Goal: Information Seeking & Learning: Learn about a topic

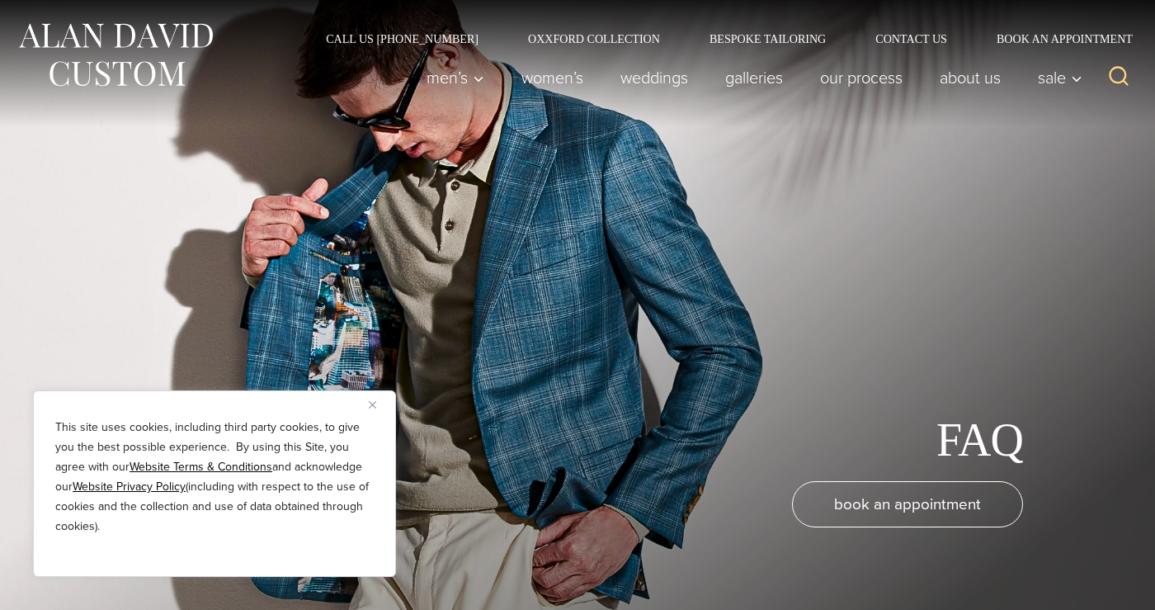
click at [371, 401] on img "Close" at bounding box center [372, 404] width 7 height 7
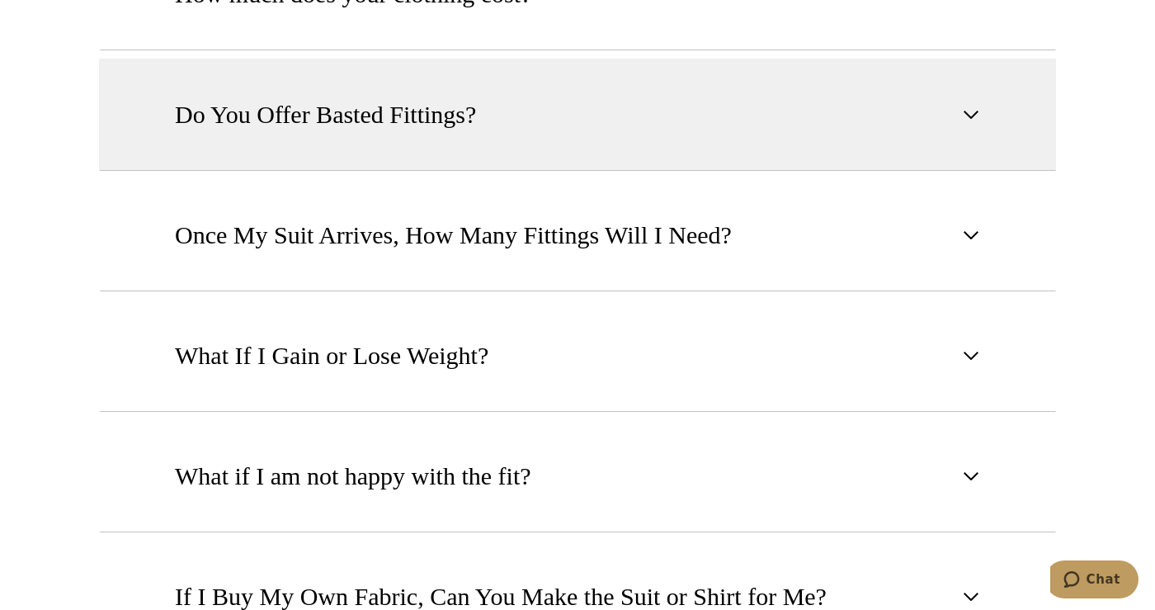
scroll to position [1178, 0]
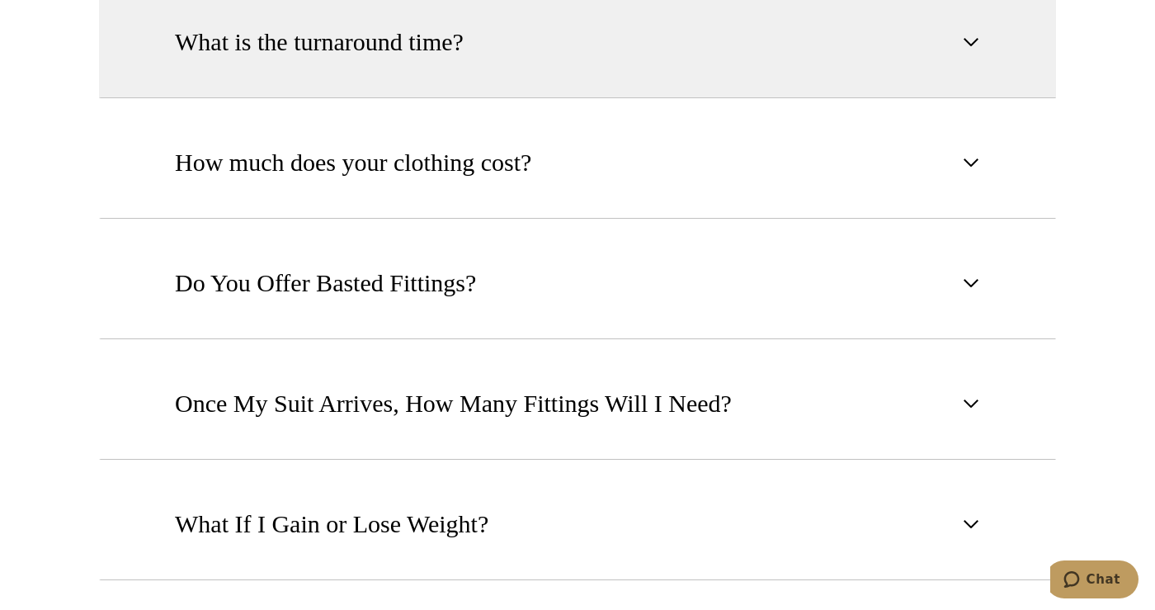
click at [437, 75] on button "What is the turnaround time?" at bounding box center [577, 42] width 957 height 112
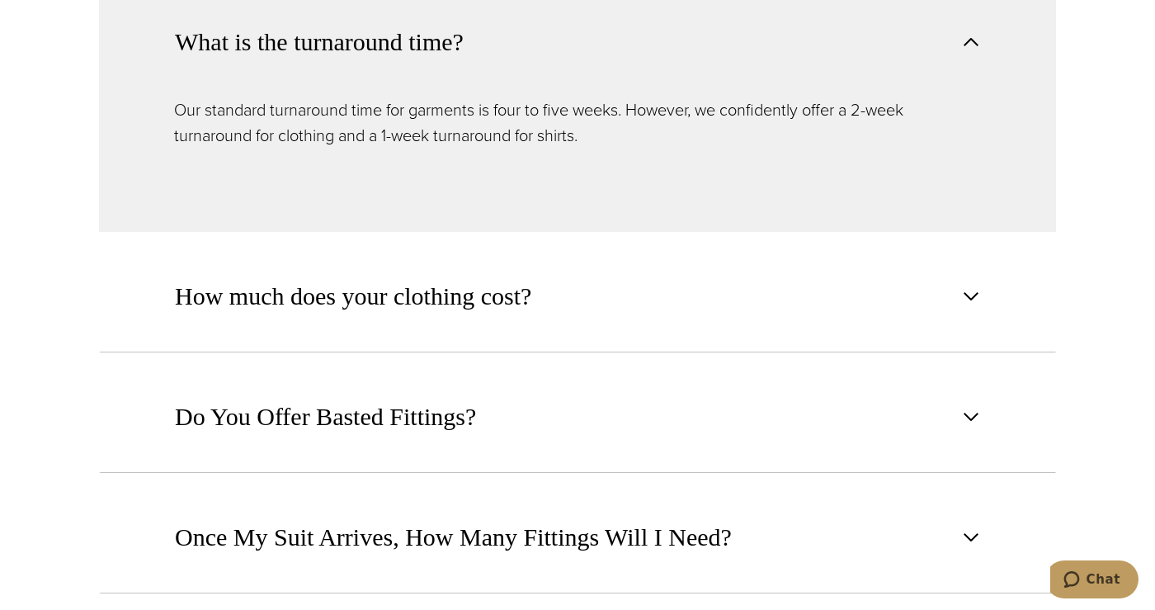
click at [437, 75] on button "What is the turnaround time?" at bounding box center [577, 41] width 957 height 111
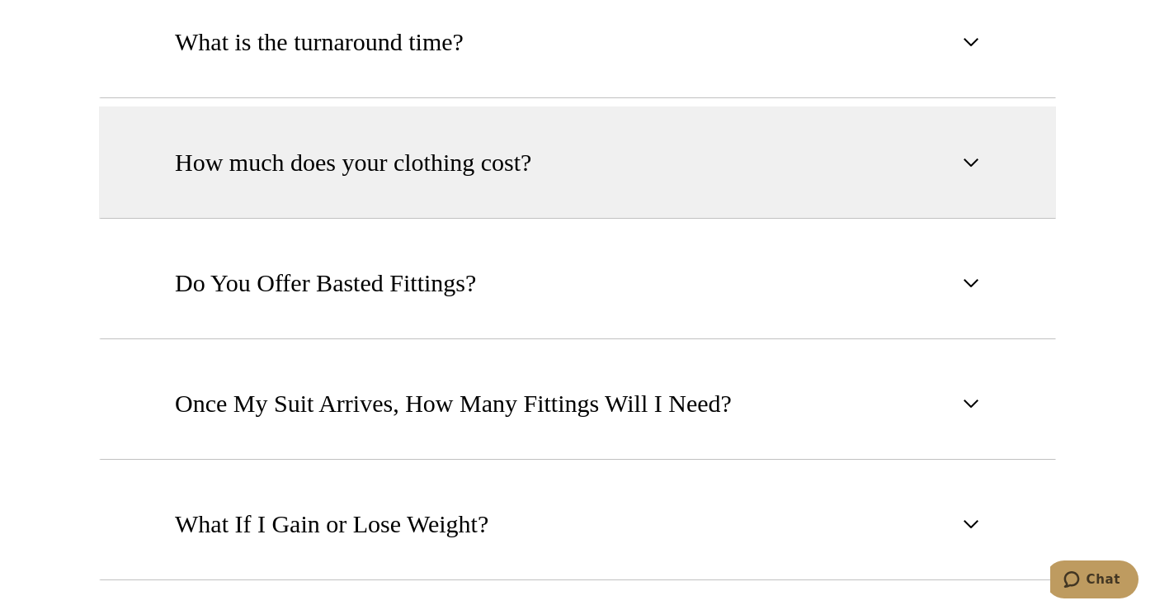
click at [432, 184] on button "How much does your clothing cost?" at bounding box center [577, 162] width 957 height 112
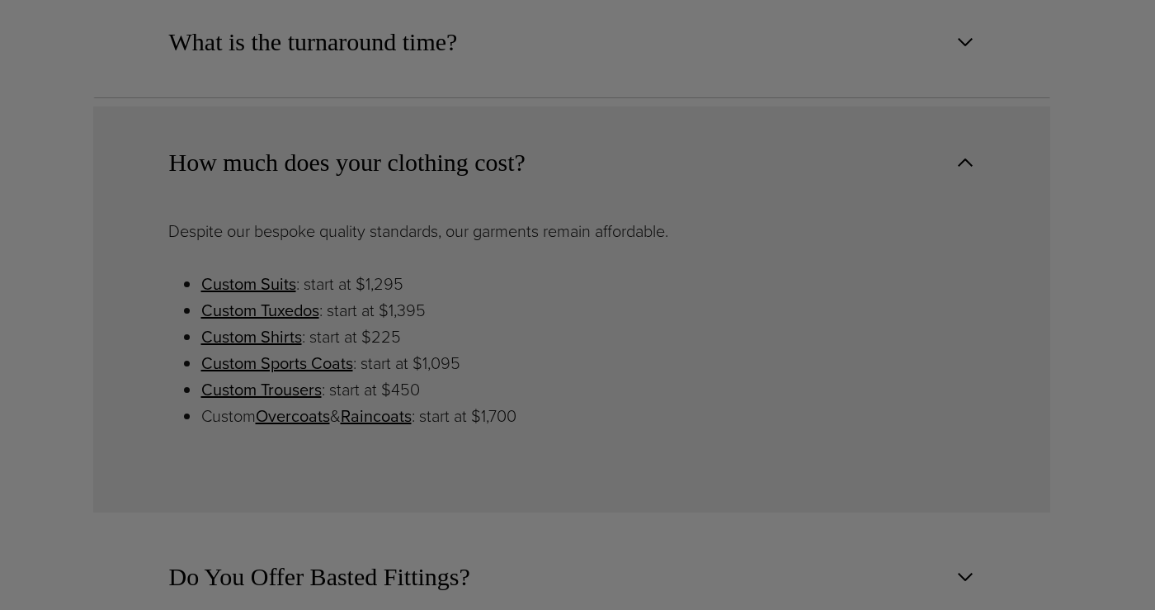
scroll to position [0, 0]
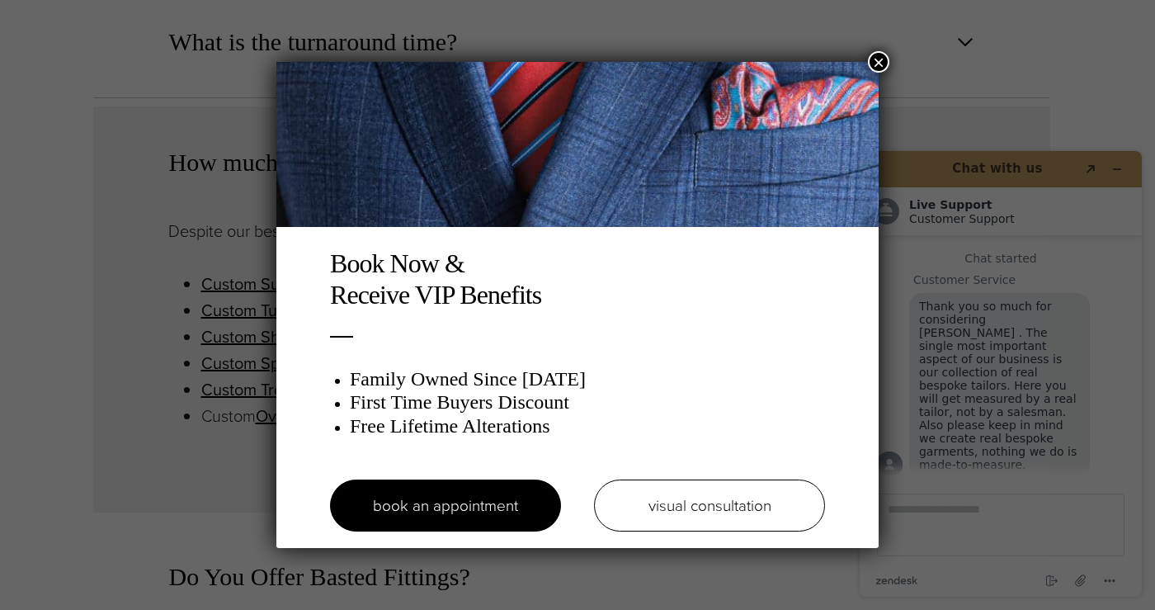
click at [876, 64] on button "×" at bounding box center [878, 61] width 21 height 21
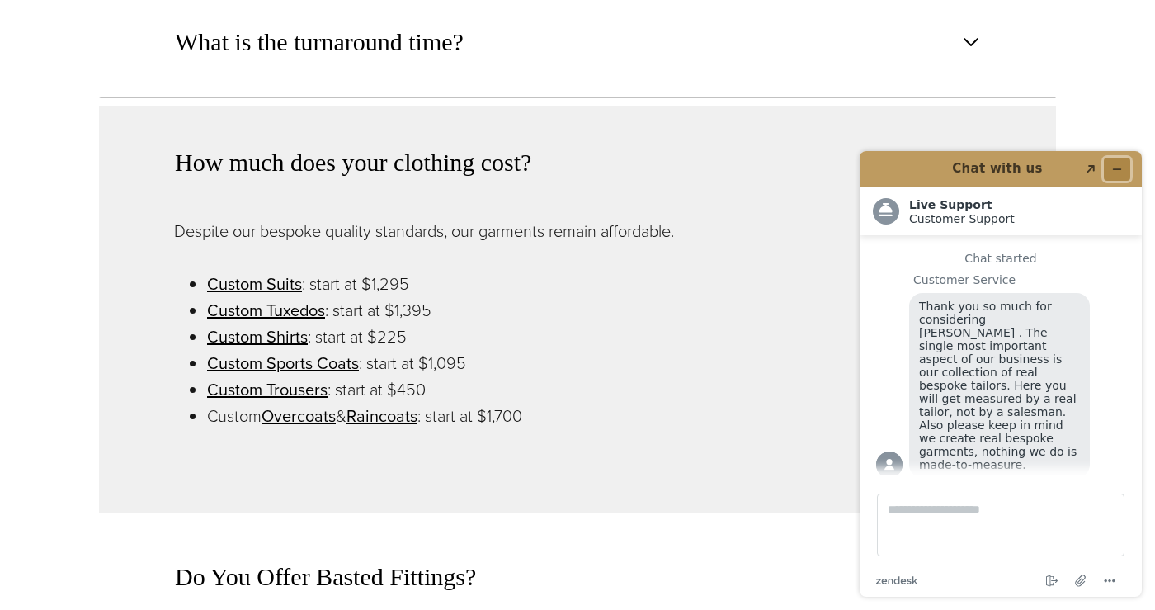
click at [1121, 166] on icon "Minimize widget" at bounding box center [1117, 169] width 12 height 12
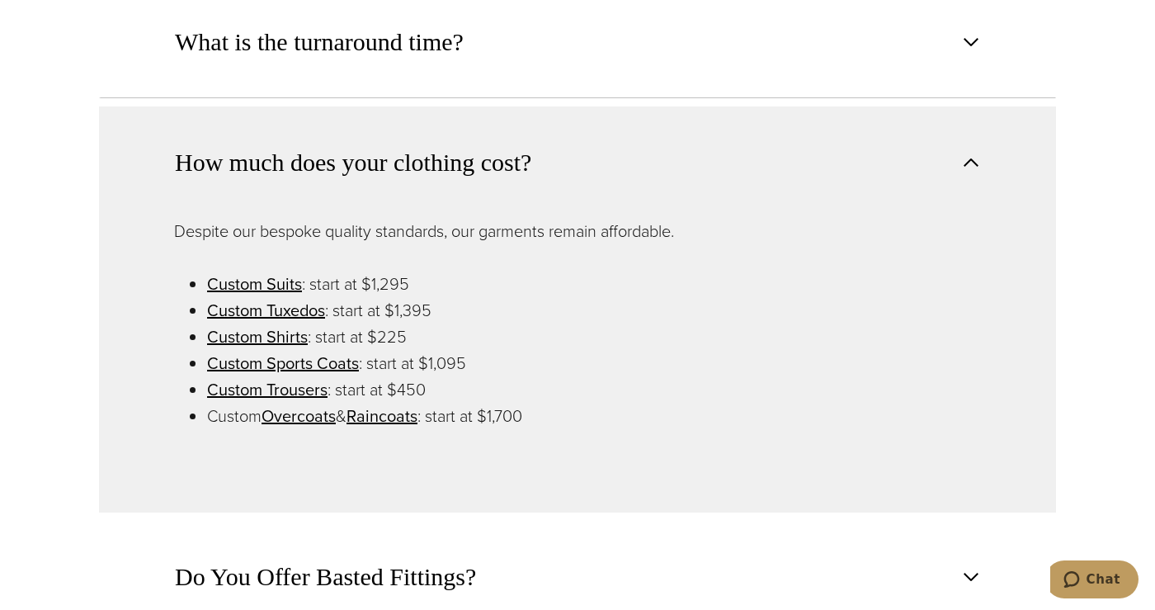
click at [614, 172] on button "How much does your clothing cost?" at bounding box center [577, 161] width 957 height 111
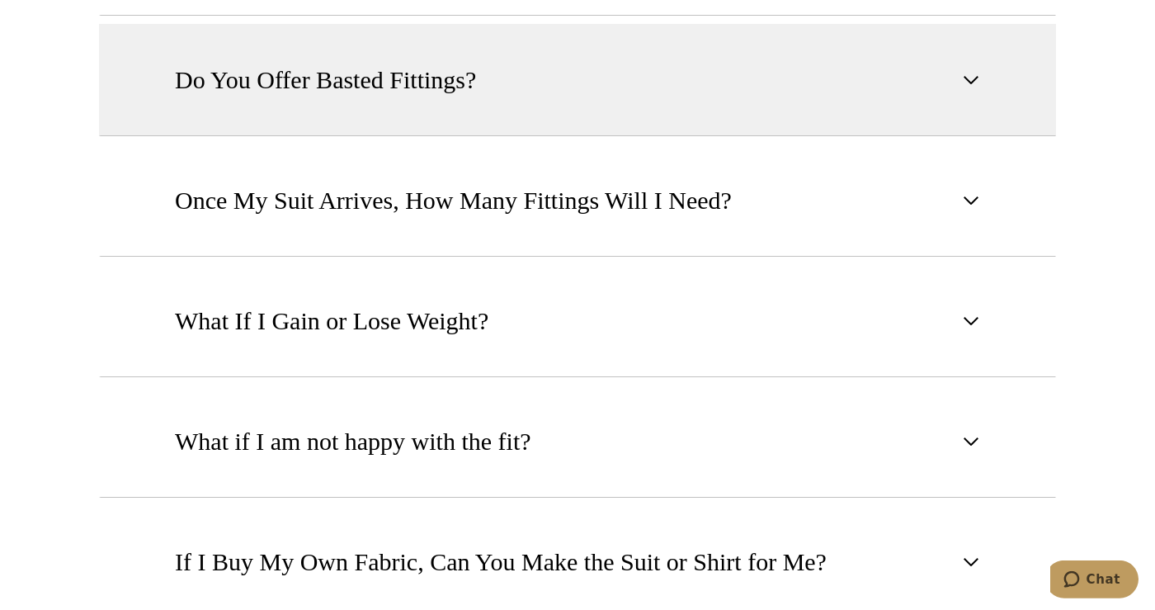
scroll to position [1430, 0]
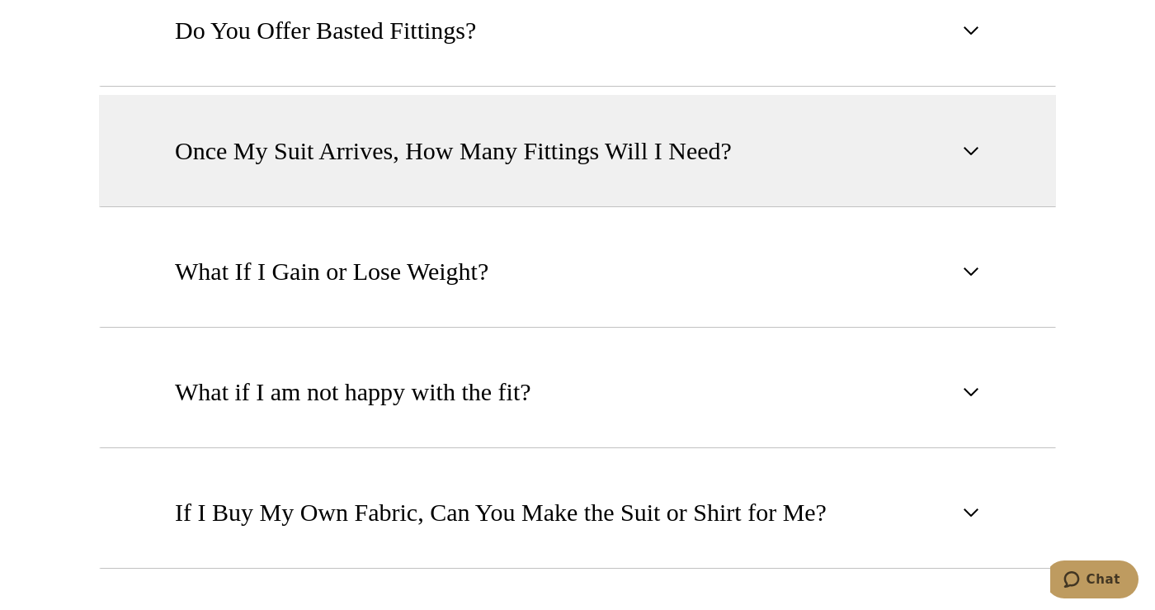
click at [558, 169] on button "Once My Suit Arrives, How Many Fittings Will I Need?" at bounding box center [577, 151] width 957 height 112
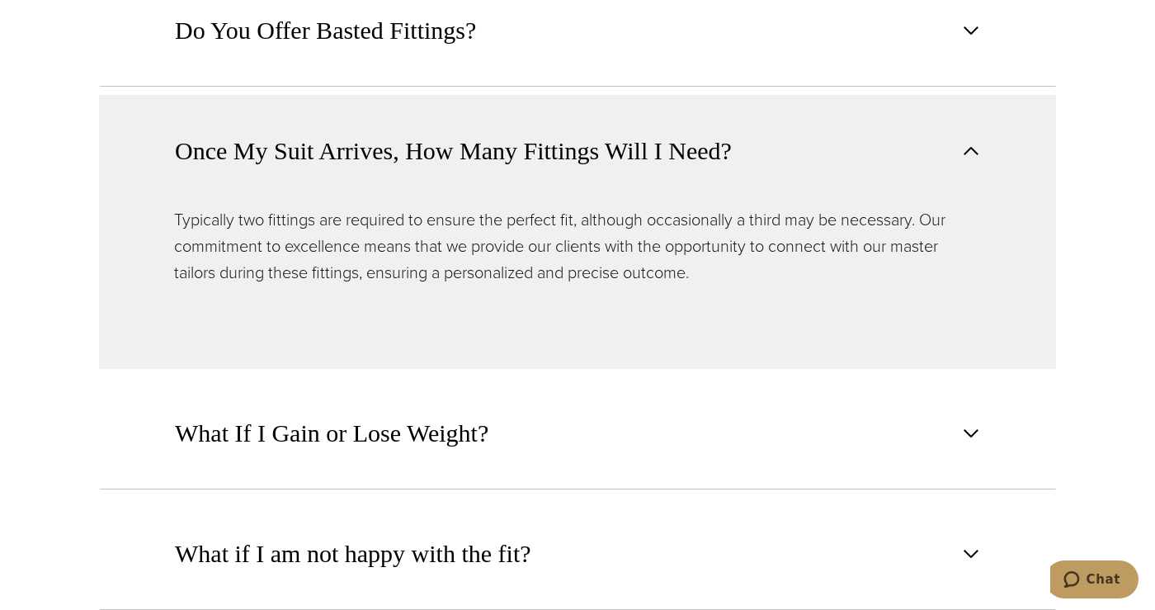
click at [563, 152] on span "Once My Suit Arrives, How Many Fittings Will I Need?" at bounding box center [453, 151] width 557 height 36
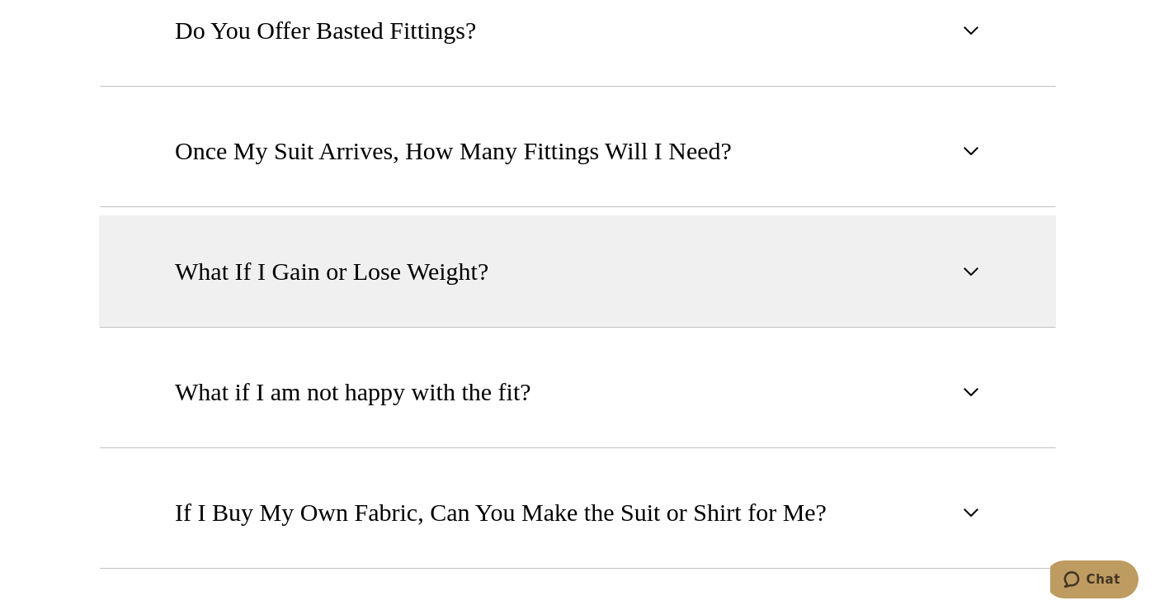
click at [505, 253] on button "What If I Gain or Lose Weight?" at bounding box center [577, 271] width 957 height 112
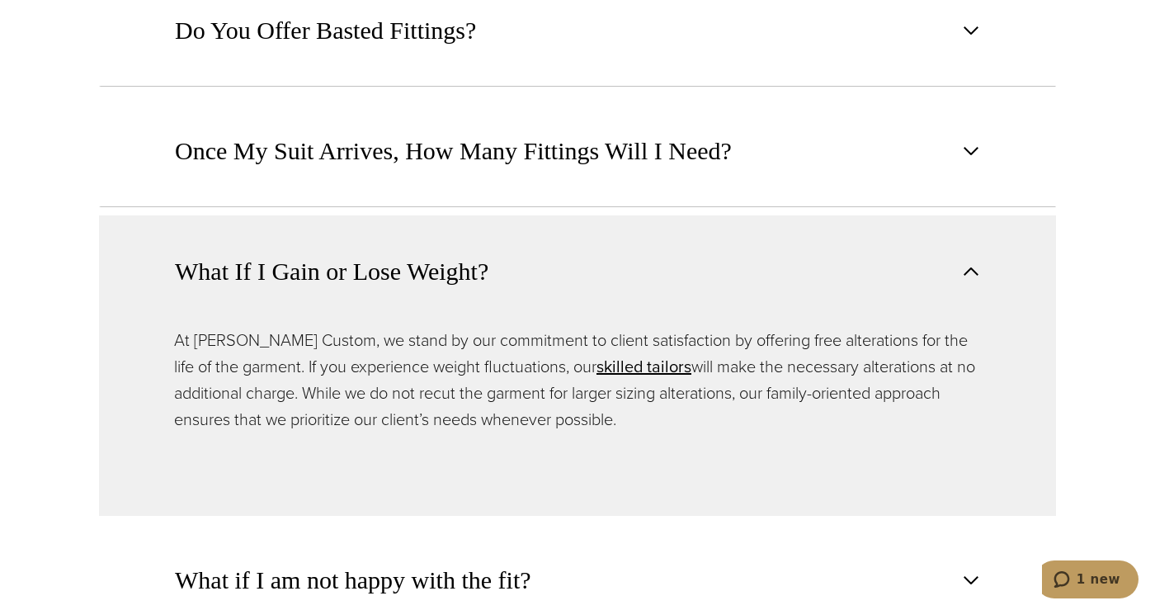
click at [501, 251] on button "What If I Gain or Lose Weight?" at bounding box center [577, 270] width 957 height 111
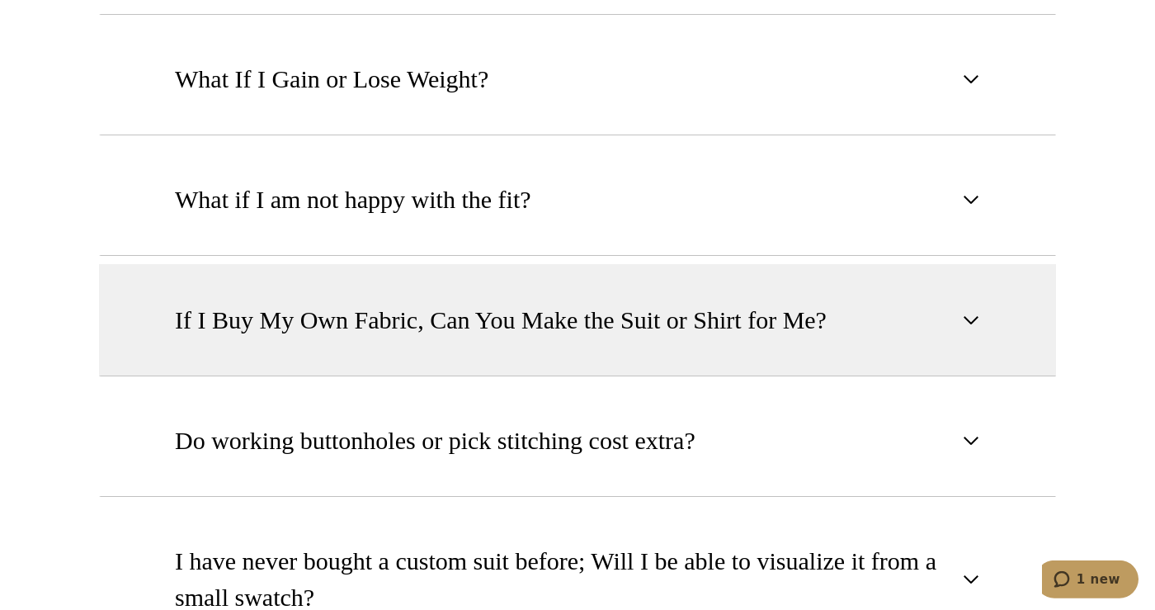
scroll to position [1683, 0]
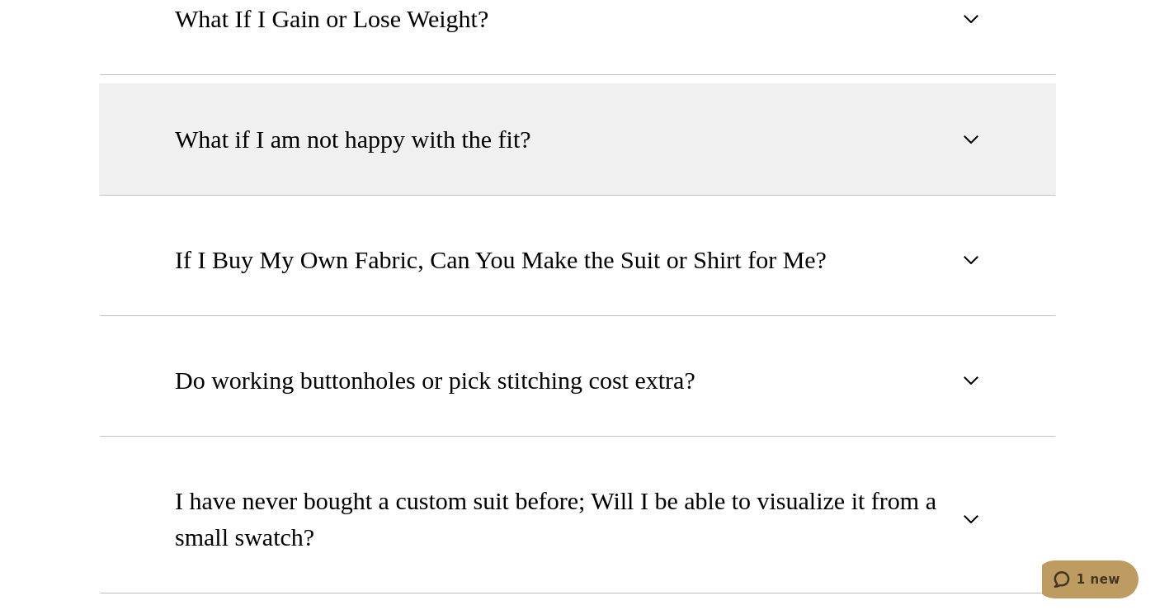
click at [391, 158] on button "What if I am not happy with the fit?" at bounding box center [577, 139] width 957 height 112
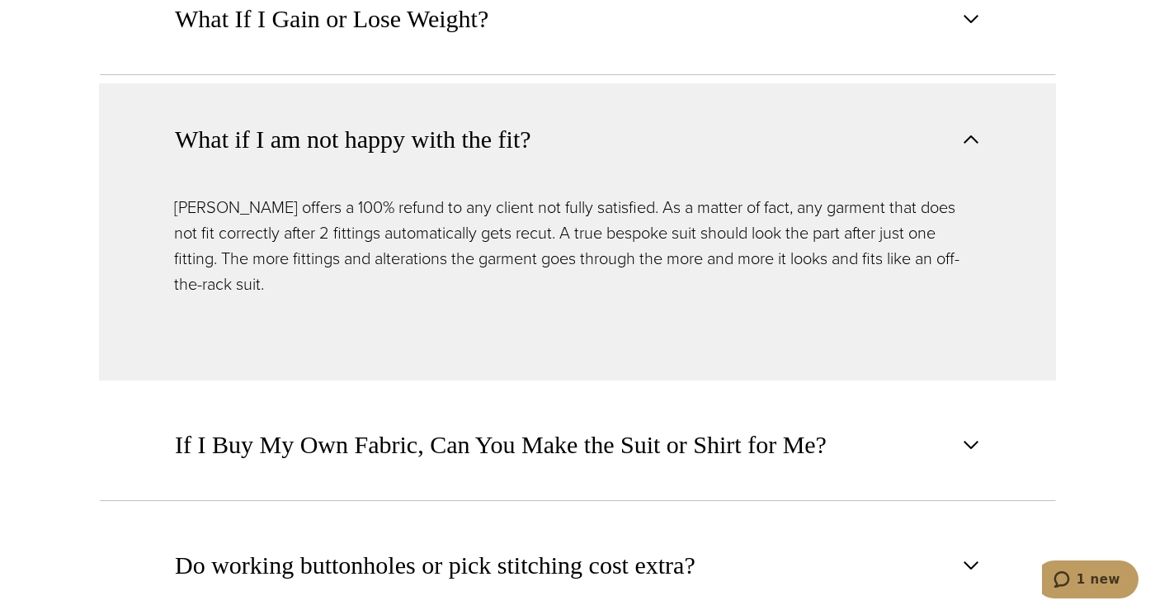
click at [391, 141] on span "What if I am not happy with the fit?" at bounding box center [353, 139] width 356 height 36
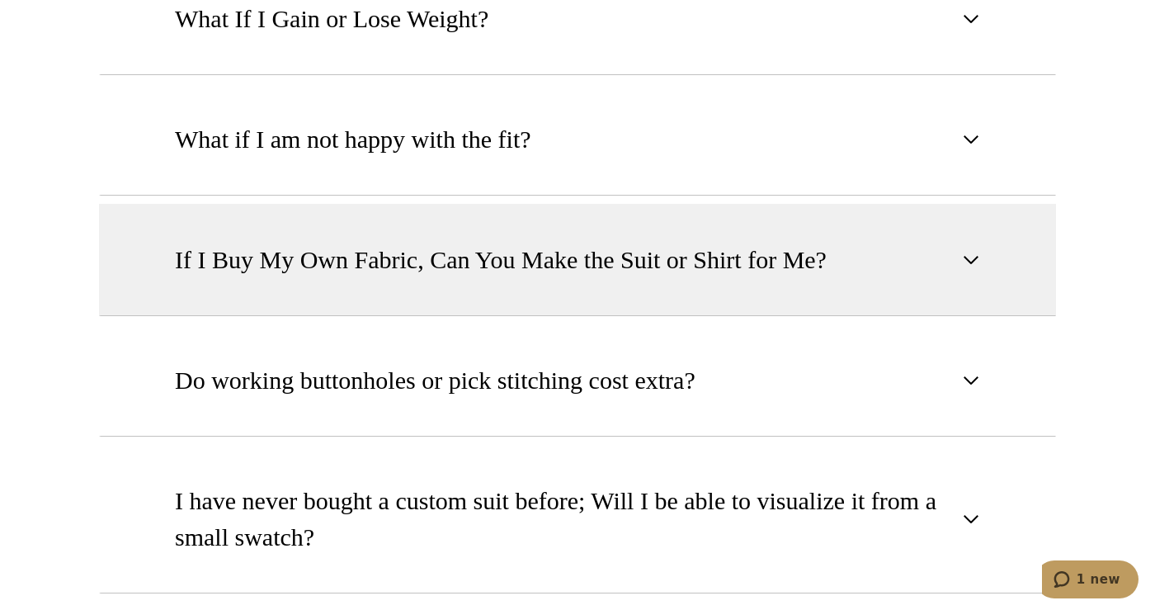
click at [423, 269] on span "If I Buy My Own Fabric, Can You Make the Suit or Shirt for Me?" at bounding box center [501, 260] width 652 height 36
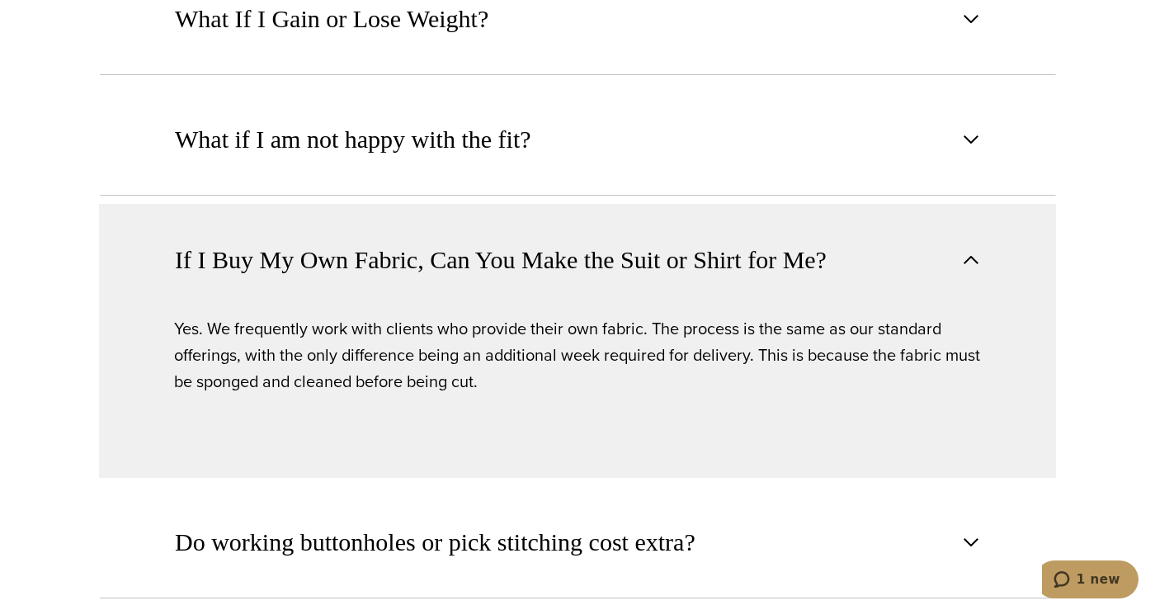
click at [419, 267] on span "If I Buy My Own Fabric, Can You Make the Suit or Shirt for Me?" at bounding box center [501, 260] width 652 height 36
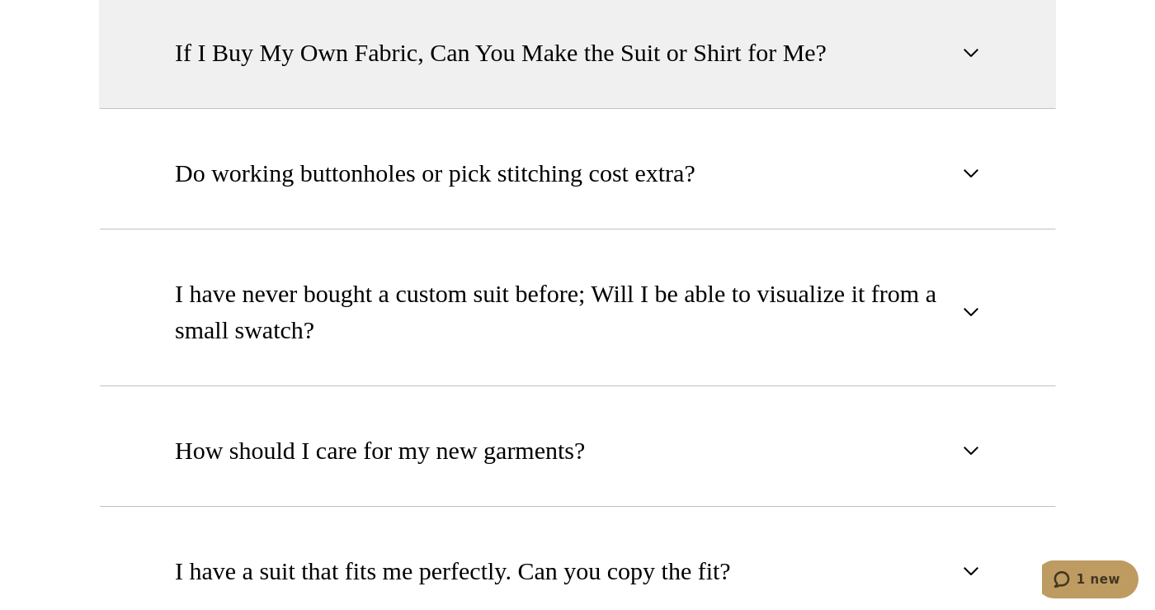
scroll to position [1935, 0]
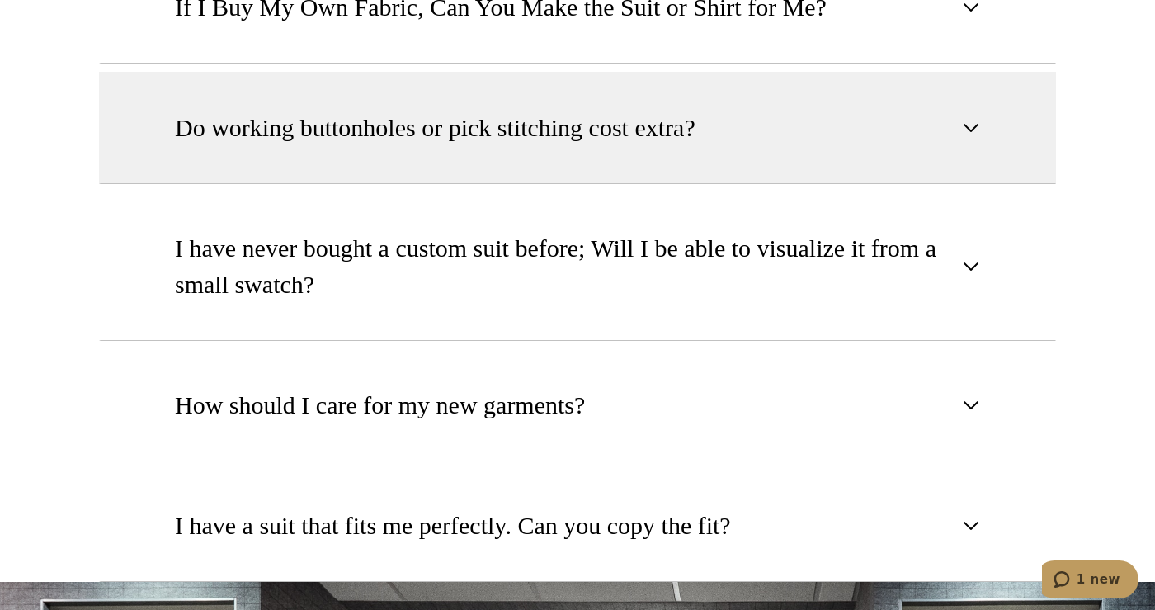
click at [401, 129] on span "Do working buttonholes or pick stitching cost extra?" at bounding box center [435, 128] width 520 height 36
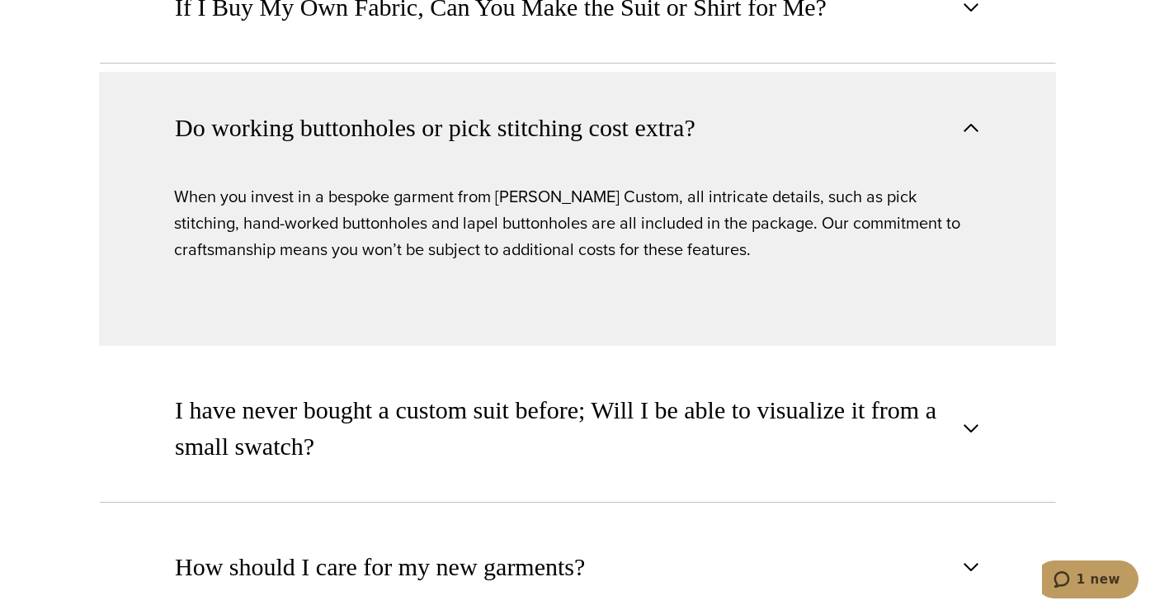
click at [401, 129] on span "Do working buttonholes or pick stitching cost extra?" at bounding box center [435, 128] width 520 height 36
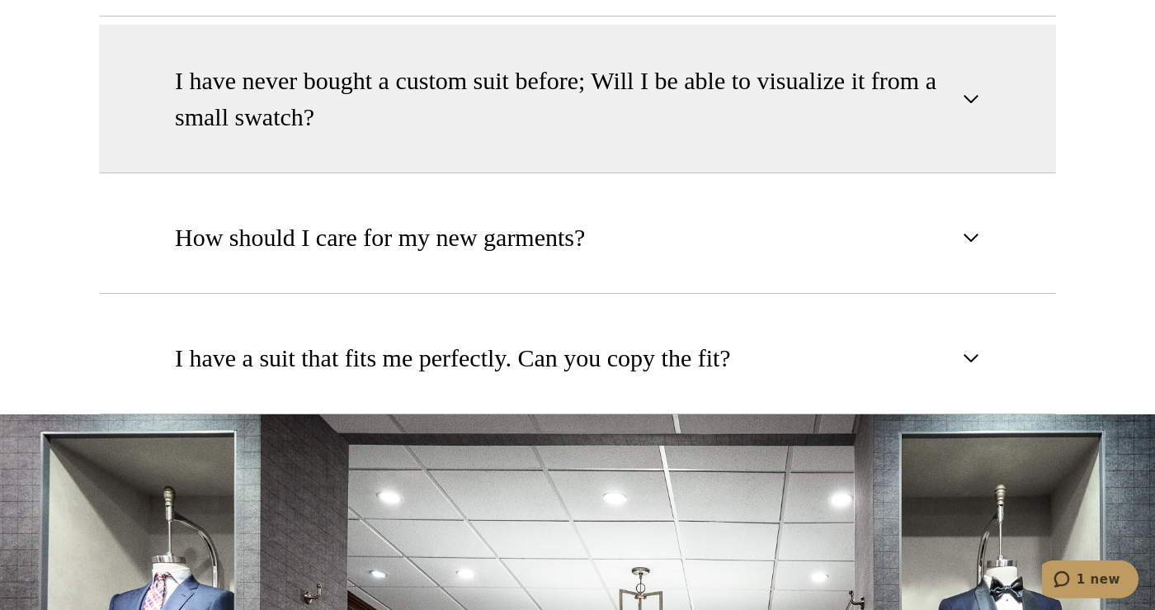
scroll to position [2103, 0]
click at [357, 118] on span "I have never bought a custom suit before; Will I be able to visualize it from a…" at bounding box center [564, 98] width 778 height 73
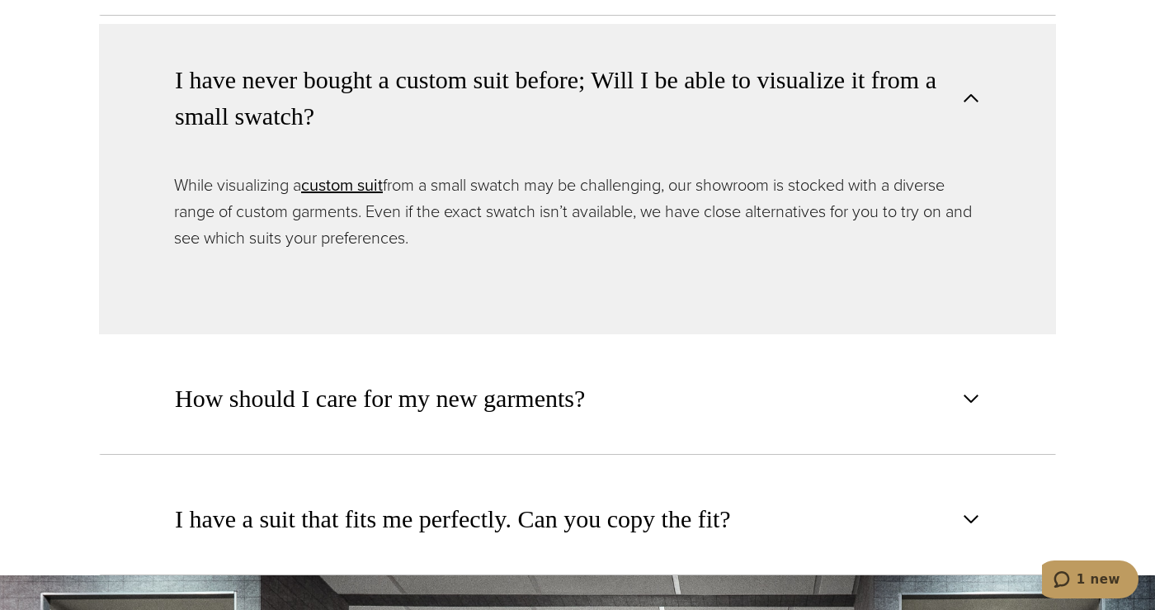
click at [356, 92] on span "I have never bought a custom suit before; Will I be able to visualize it from a…" at bounding box center [564, 98] width 778 height 73
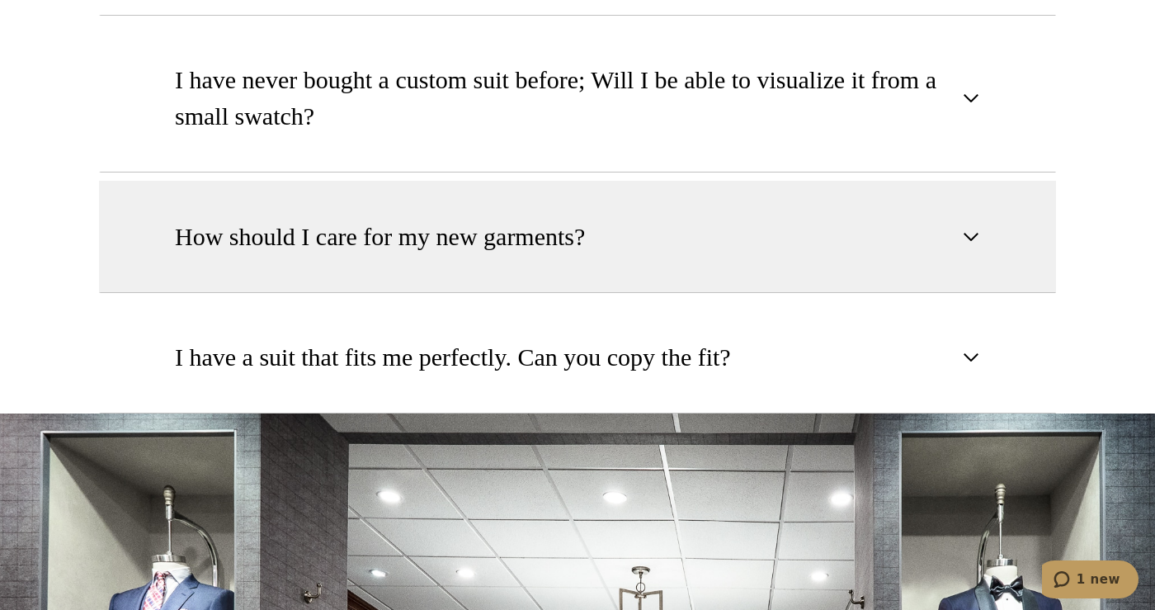
click at [369, 251] on span "How should I care for my new garments?" at bounding box center [380, 237] width 410 height 36
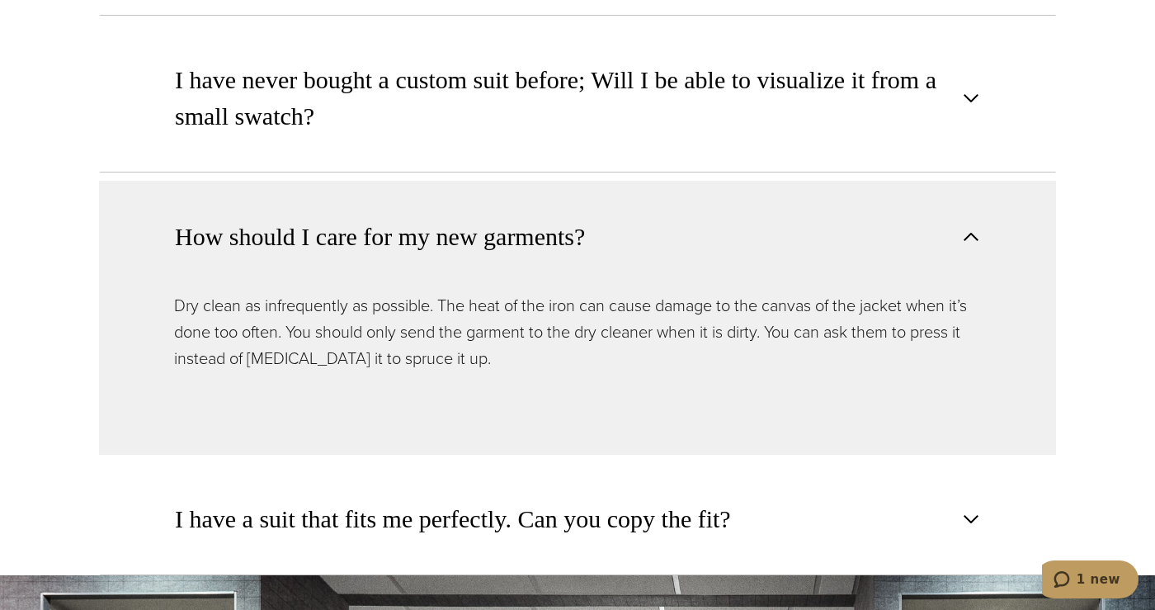
click at [365, 233] on span "How should I care for my new garments?" at bounding box center [380, 237] width 410 height 36
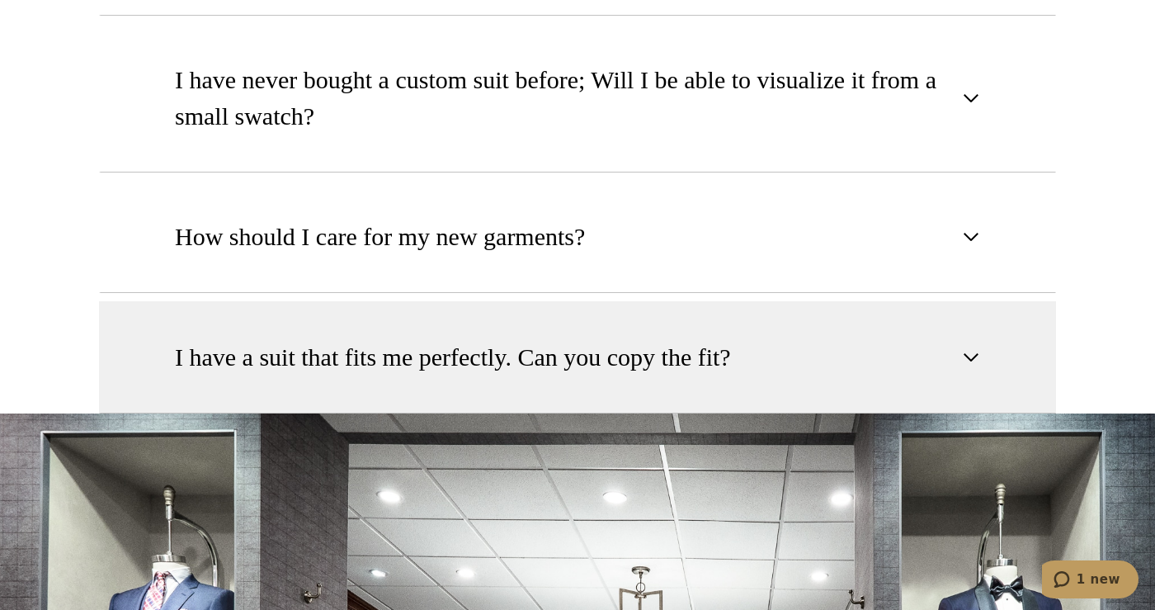
click at [375, 344] on span "I have a suit that fits me perfectly. Can you copy the fit?" at bounding box center [453, 357] width 556 height 36
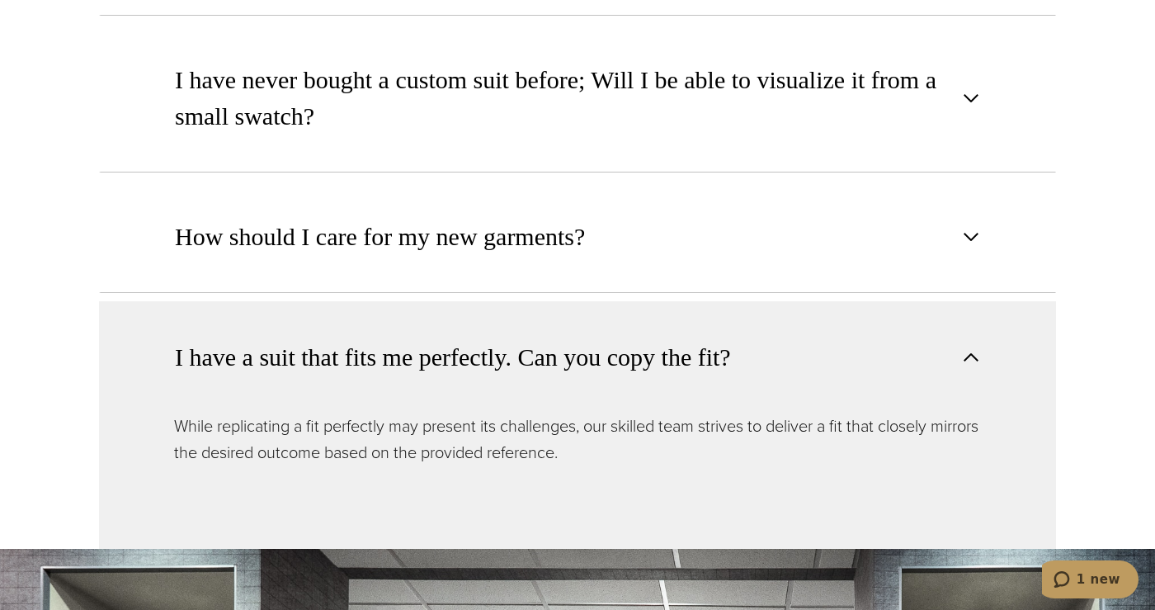
click at [373, 343] on span "I have a suit that fits me perfectly. Can you copy the fit?" at bounding box center [453, 357] width 556 height 36
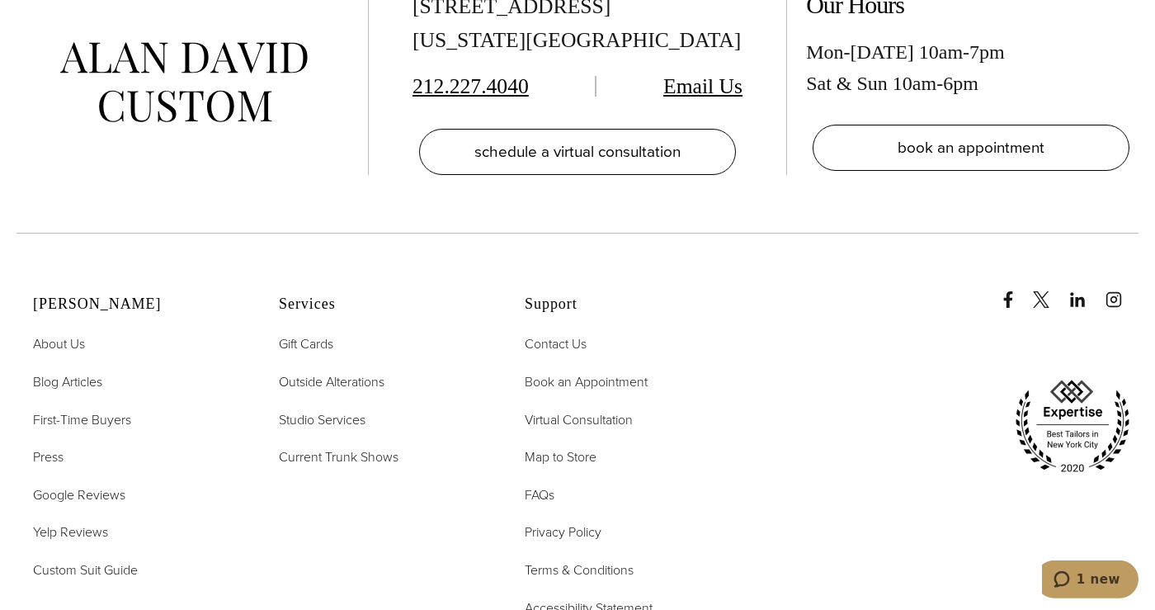
scroll to position [3196, 0]
